Goal: Navigation & Orientation: Understand site structure

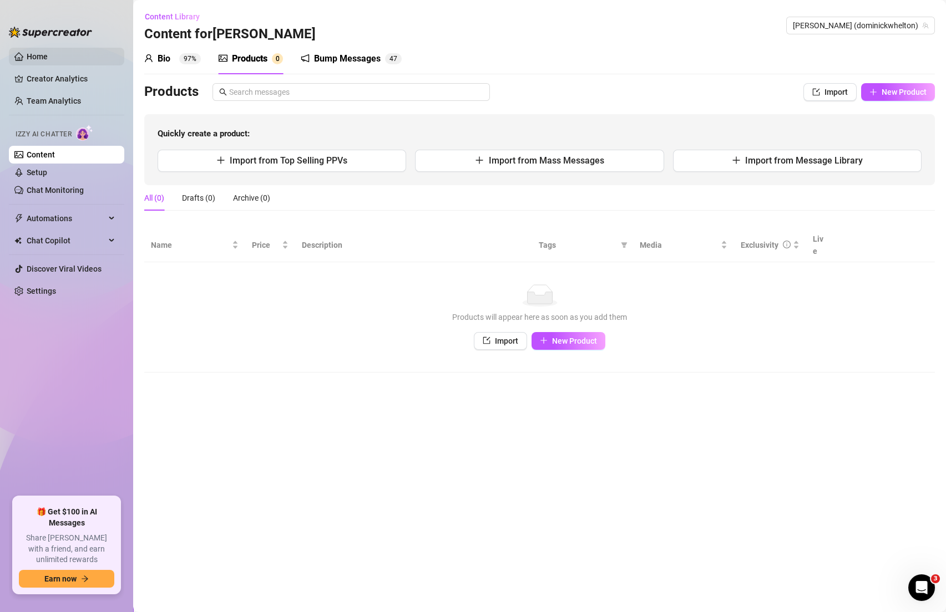
click at [38, 58] on link "Home" at bounding box center [37, 56] width 21 height 9
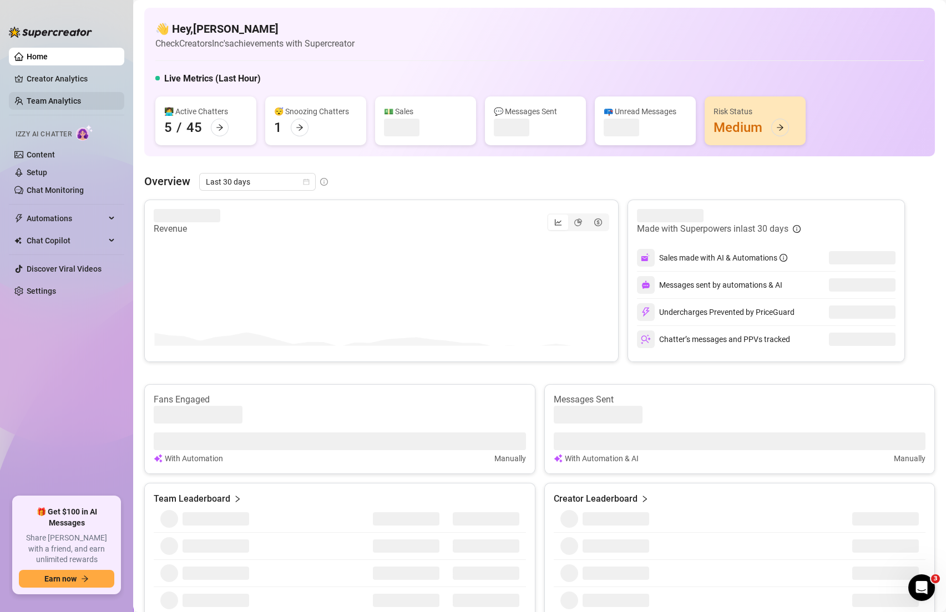
click at [58, 103] on link "Team Analytics" at bounding box center [54, 101] width 54 height 9
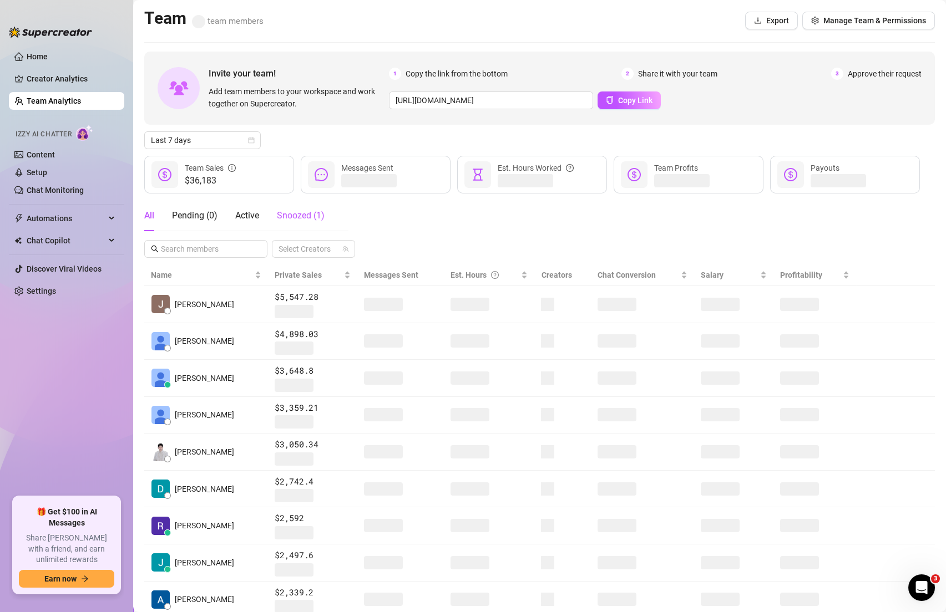
click at [298, 221] on div "Snoozed ( 1 )" at bounding box center [301, 215] width 48 height 13
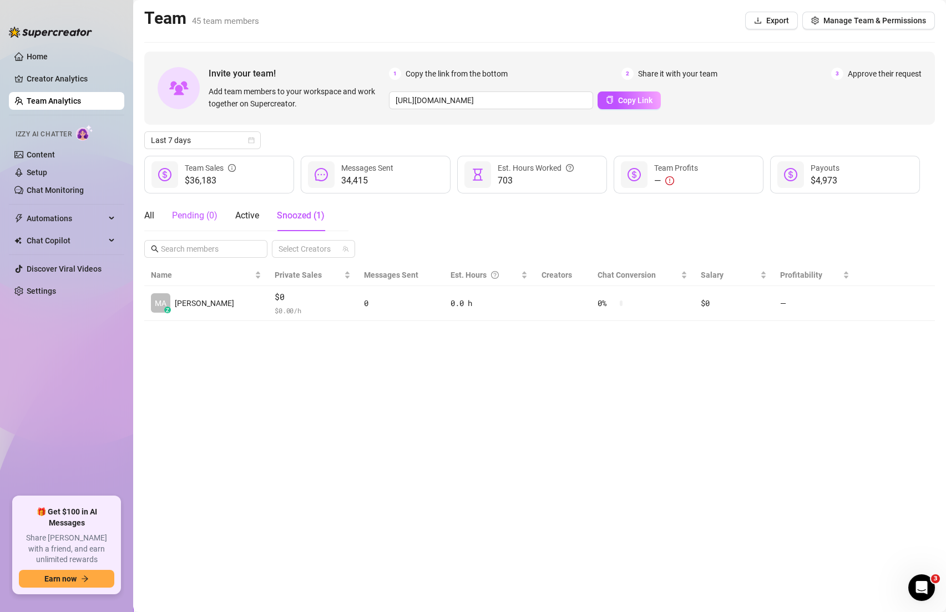
click at [209, 213] on div "Pending ( 0 )" at bounding box center [194, 215] width 45 height 13
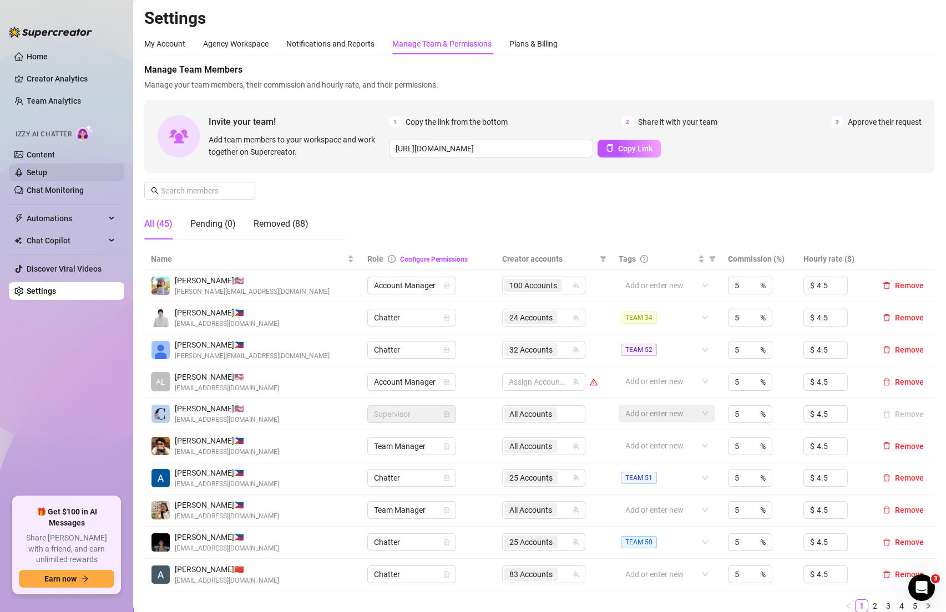
click at [40, 176] on link "Setup" at bounding box center [37, 172] width 21 height 9
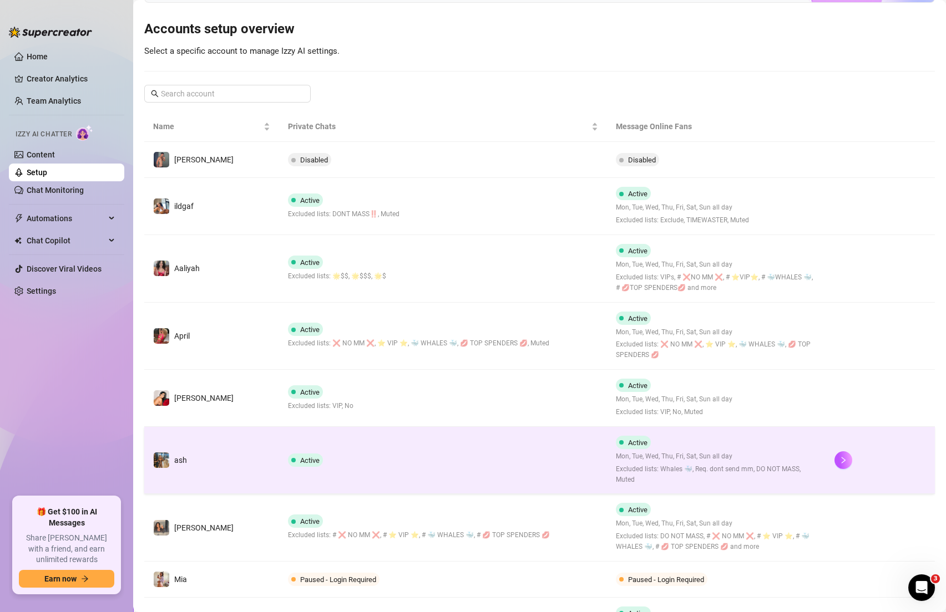
scroll to position [272, 0]
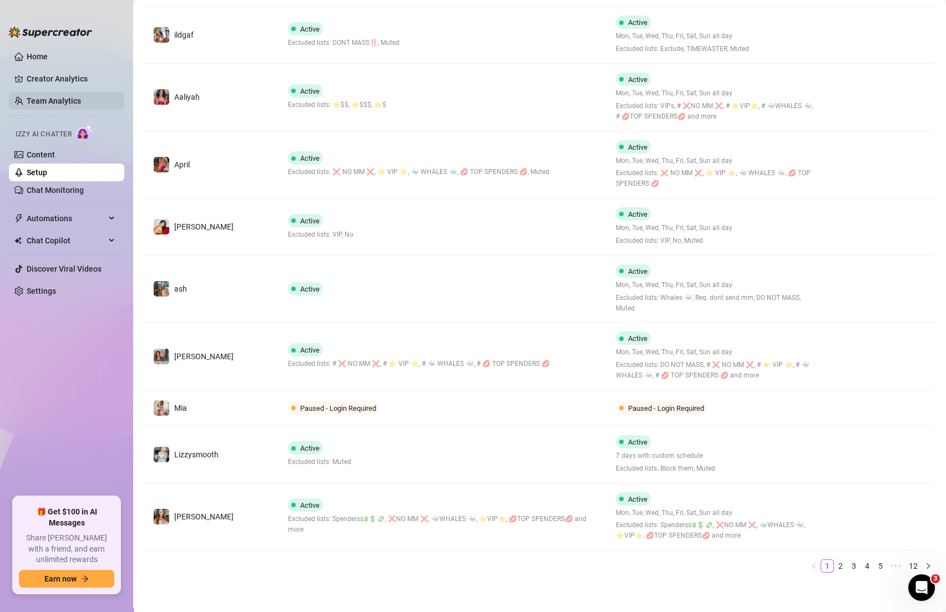
click at [64, 97] on link "Team Analytics" at bounding box center [54, 101] width 54 height 9
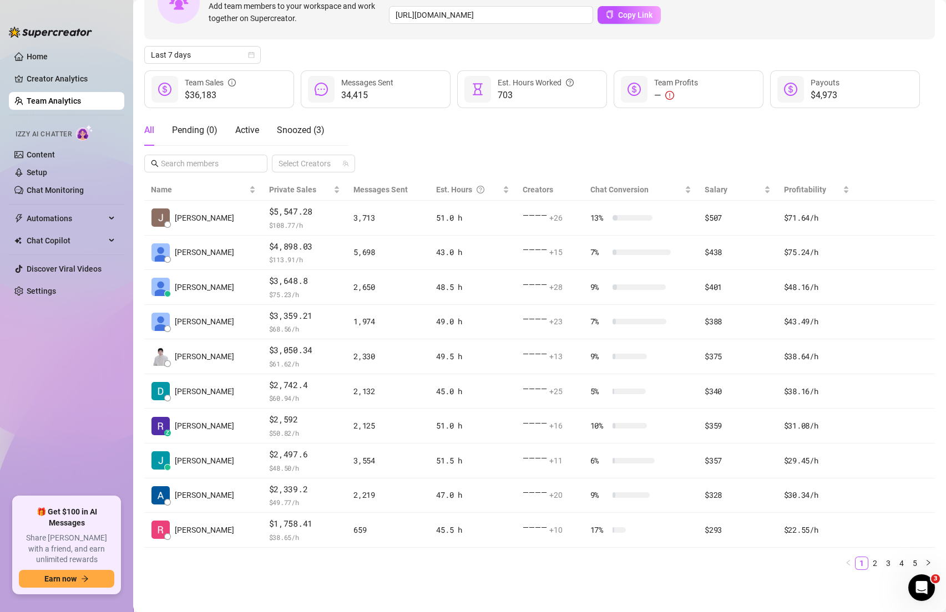
scroll to position [83, 0]
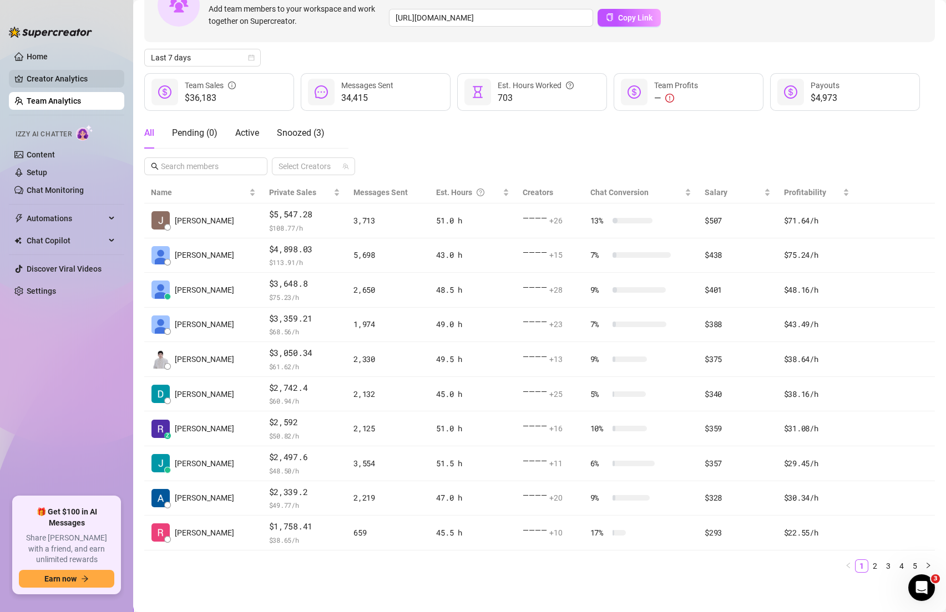
click at [63, 80] on link "Creator Analytics" at bounding box center [71, 79] width 89 height 18
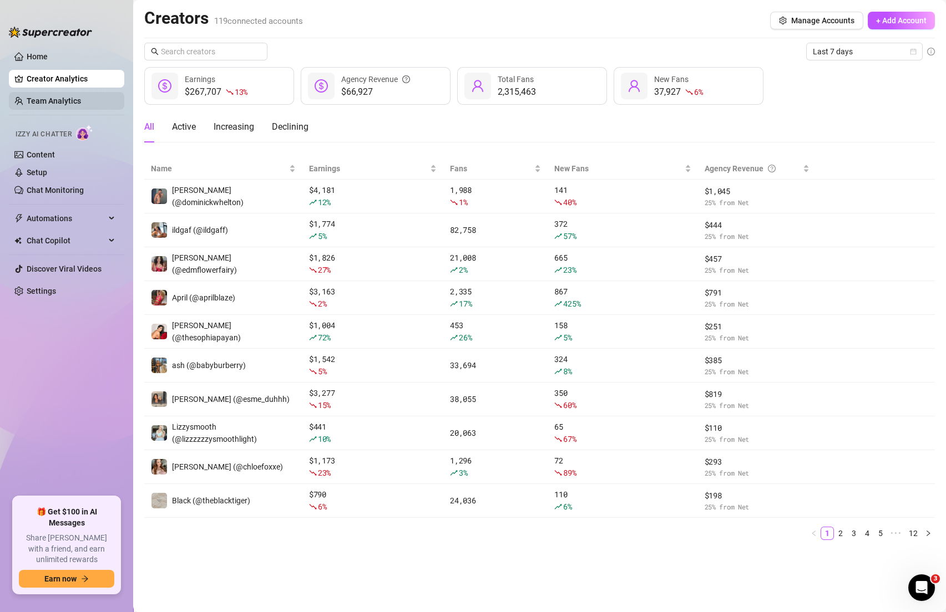
click at [67, 97] on link "Team Analytics" at bounding box center [54, 101] width 54 height 9
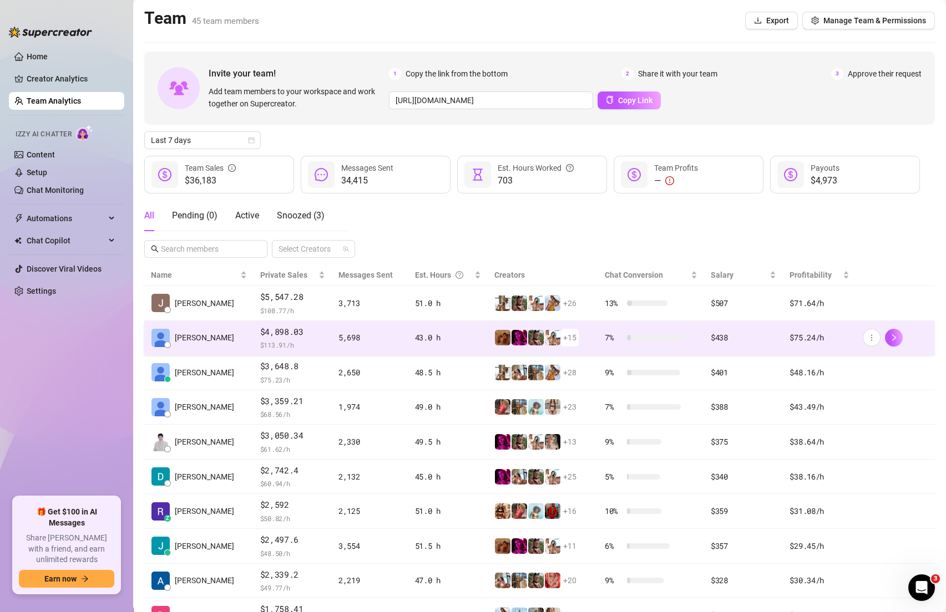
scroll to position [83, 0]
